Goal: Task Accomplishment & Management: Use online tool/utility

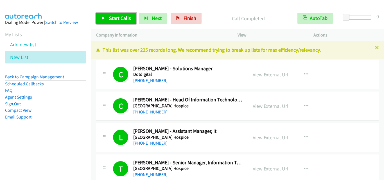
click at [118, 17] on span "Start Calls" at bounding box center [120, 18] width 22 height 6
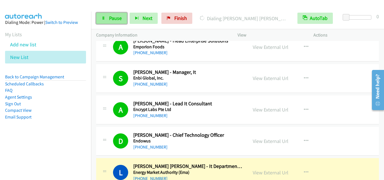
click at [119, 19] on span "Pause" at bounding box center [115, 18] width 13 height 6
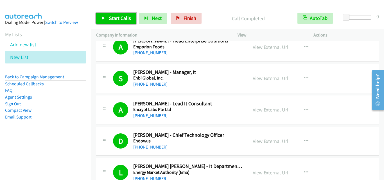
click at [111, 19] on span "Start Calls" at bounding box center [120, 18] width 22 height 6
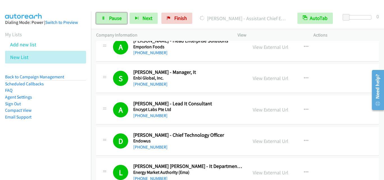
drag, startPoint x: 114, startPoint y: 16, endPoint x: 256, endPoint y: 19, distance: 141.8
click at [114, 16] on span "Pause" at bounding box center [115, 18] width 13 height 6
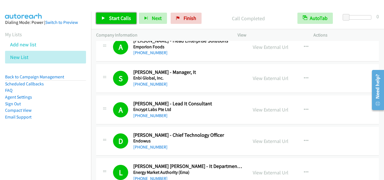
click at [127, 21] on span "Start Calls" at bounding box center [120, 18] width 22 height 6
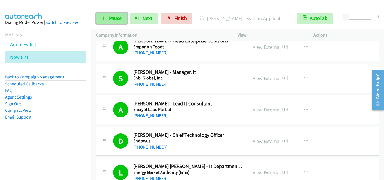
click at [112, 15] on span "Pause" at bounding box center [115, 18] width 13 height 6
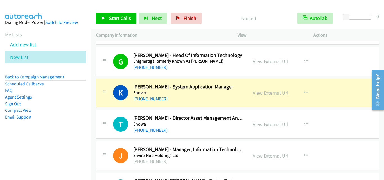
scroll to position [1519, 0]
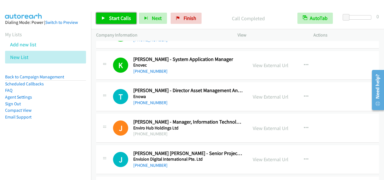
click at [119, 20] on span "Start Calls" at bounding box center [120, 18] width 22 height 6
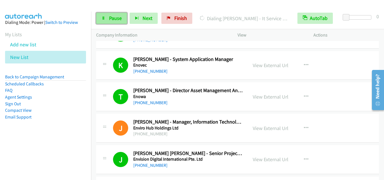
click at [120, 19] on span "Pause" at bounding box center [115, 18] width 13 height 6
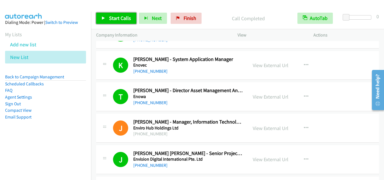
click at [115, 17] on span "Start Calls" at bounding box center [120, 18] width 22 height 6
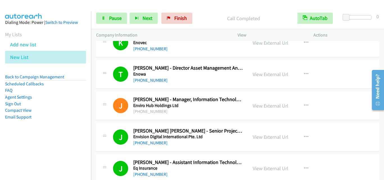
scroll to position [1547, 0]
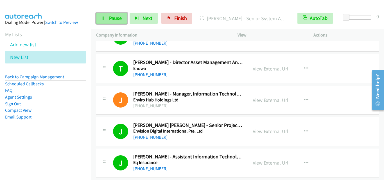
click at [118, 17] on span "Pause" at bounding box center [115, 18] width 13 height 6
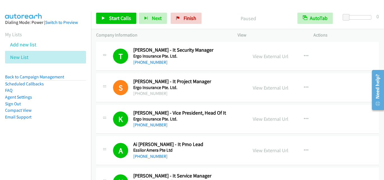
scroll to position [1744, 0]
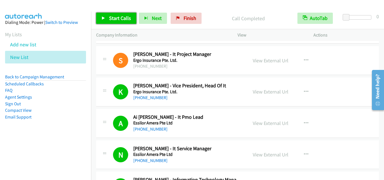
click at [126, 16] on span "Start Calls" at bounding box center [120, 18] width 22 height 6
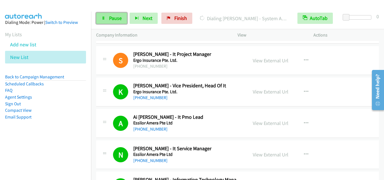
click at [115, 18] on span "Pause" at bounding box center [115, 18] width 13 height 6
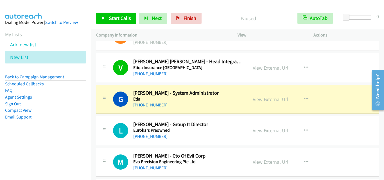
scroll to position [2053, 0]
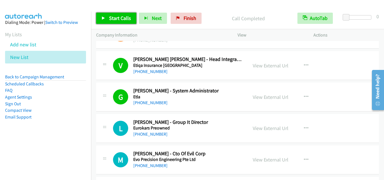
click at [120, 16] on span "Start Calls" at bounding box center [120, 18] width 22 height 6
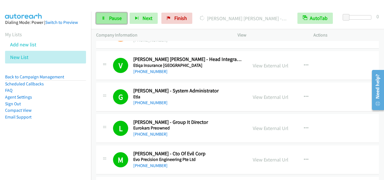
click at [124, 17] on link "Pause" at bounding box center [111, 18] width 31 height 11
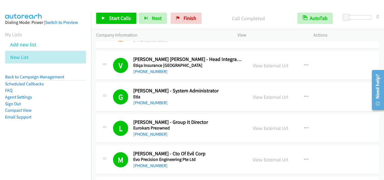
click at [200, 20] on div "Start Calls Pause Next Finish" at bounding box center [150, 18] width 108 height 11
drag, startPoint x: 197, startPoint y: 20, endPoint x: 161, endPoint y: 3, distance: 38.9
click at [197, 20] on link "Finish" at bounding box center [186, 18] width 31 height 11
